Goal: Go to known website: Access a specific website the user already knows

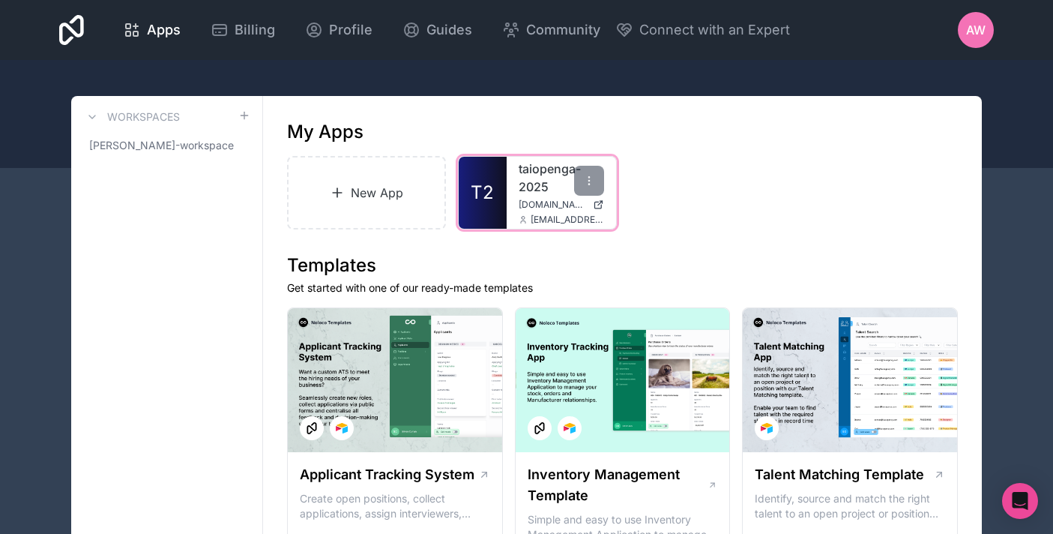
click at [529, 169] on link "taiopenga-2025" at bounding box center [561, 178] width 85 height 36
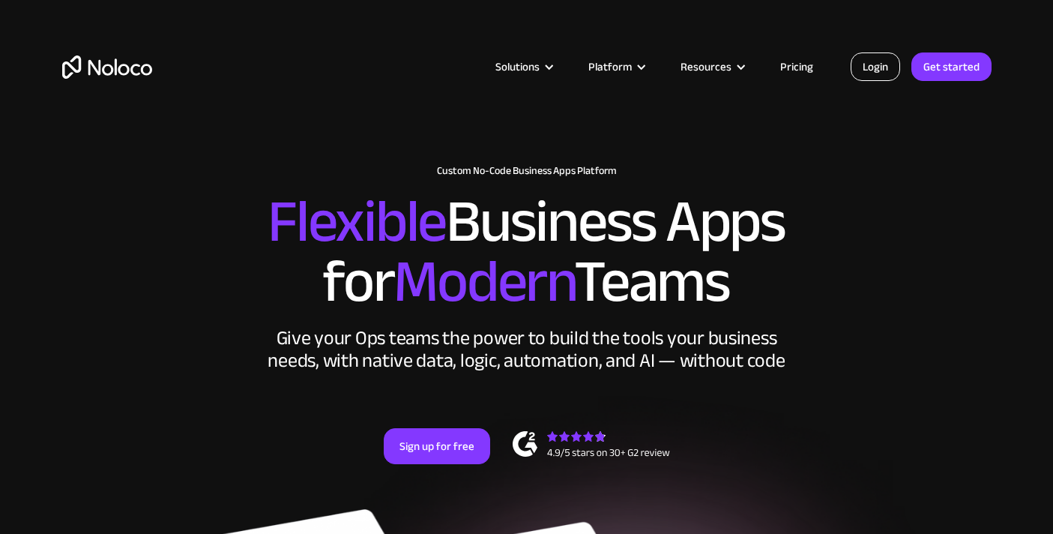
click at [891, 62] on link "Login" at bounding box center [875, 66] width 49 height 28
